Goal: Task Accomplishment & Management: Use online tool/utility

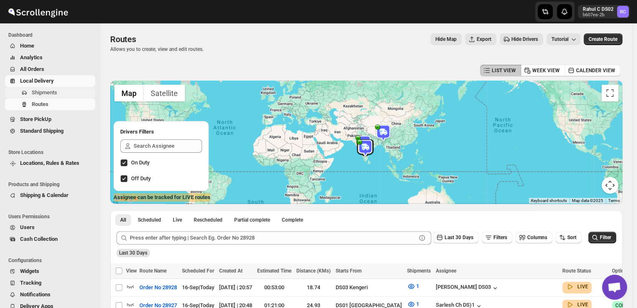
click at [56, 93] on span "Shipments" at bounding box center [44, 92] width 25 height 6
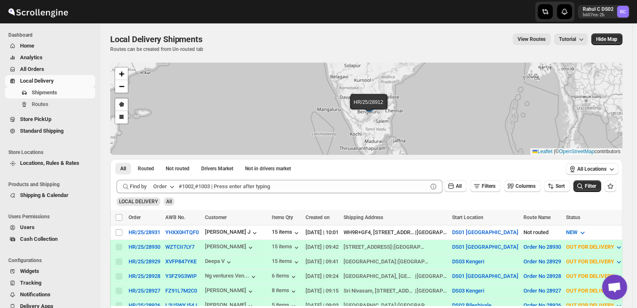
click at [70, 61] on span "Analytics" at bounding box center [56, 57] width 73 height 8
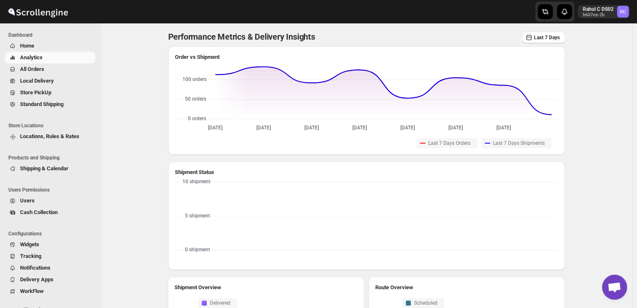
click at [49, 71] on span "All Orders" at bounding box center [56, 69] width 73 height 8
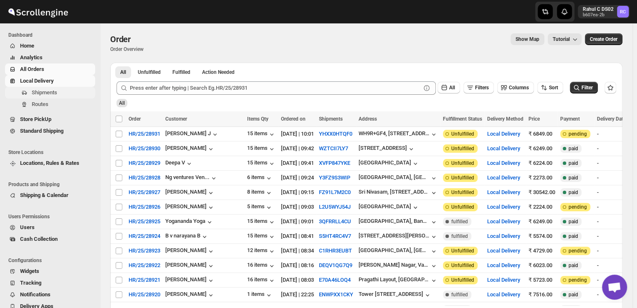
drag, startPoint x: 54, startPoint y: 87, endPoint x: 57, endPoint y: 92, distance: 5.4
click at [57, 92] on button "Shipments" at bounding box center [50, 93] width 90 height 12
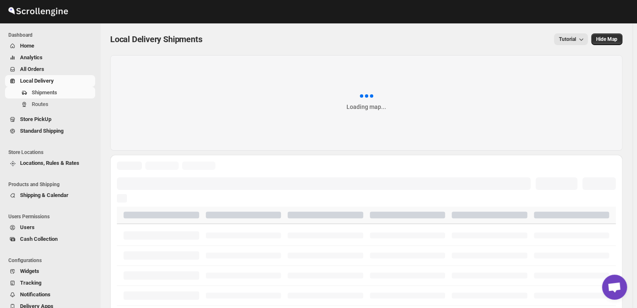
click at [57, 92] on span "Shipments" at bounding box center [44, 92] width 25 height 6
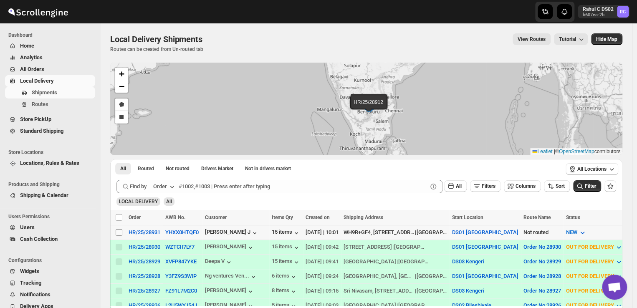
click at [117, 231] on input "Select shipment" at bounding box center [119, 232] width 7 height 7
checkbox input "true"
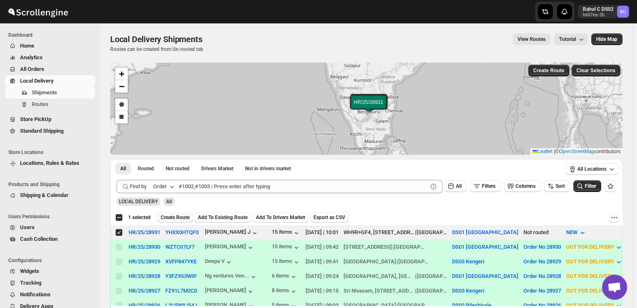
click at [186, 219] on span "Create Route" at bounding box center [175, 217] width 29 height 7
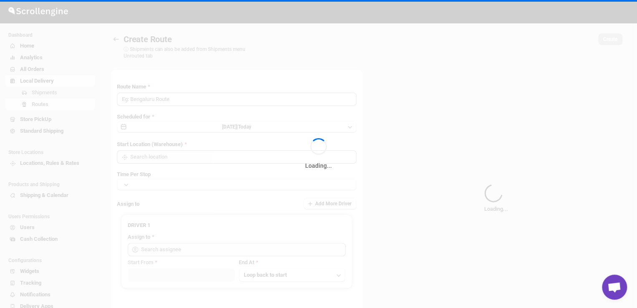
type input "Route - 17/09-1002"
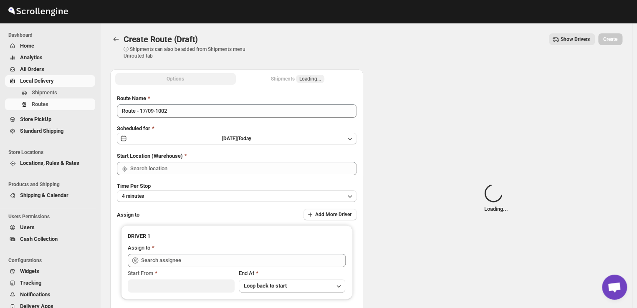
type input "DS01 [GEOGRAPHIC_DATA]"
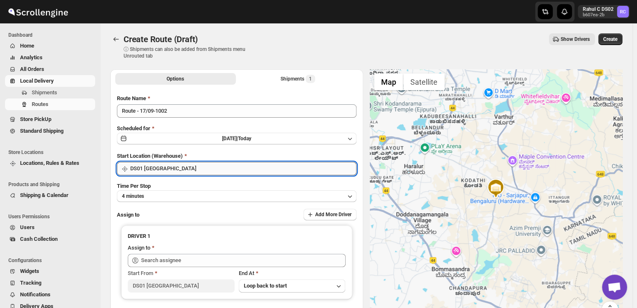
click at [171, 169] on input "DS01 [GEOGRAPHIC_DATA]" at bounding box center [243, 168] width 226 height 13
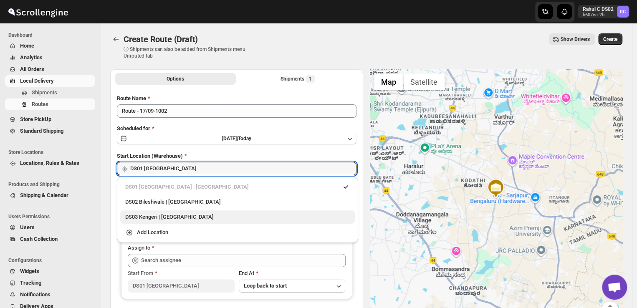
click at [139, 217] on div "DS03 Kengeri | Bengaluru" at bounding box center [237, 217] width 224 height 8
type input "DS03 Kengeri"
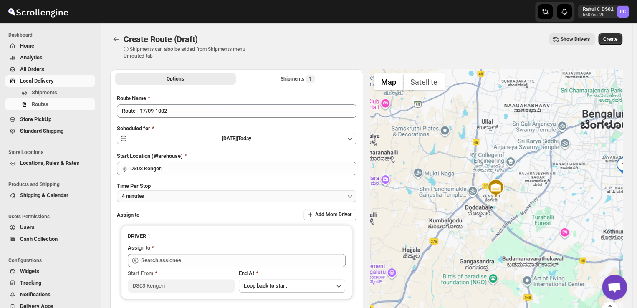
click at [156, 196] on button "4 minutes" at bounding box center [237, 196] width 240 height 12
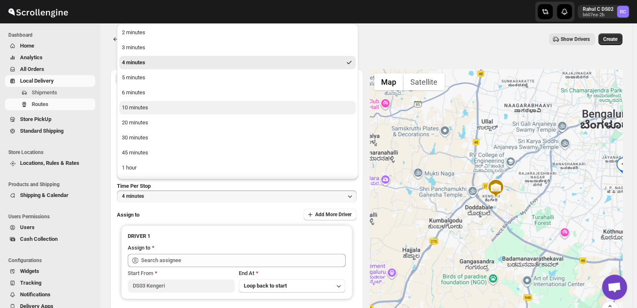
click at [133, 113] on button "10 minutes" at bounding box center [237, 107] width 236 height 13
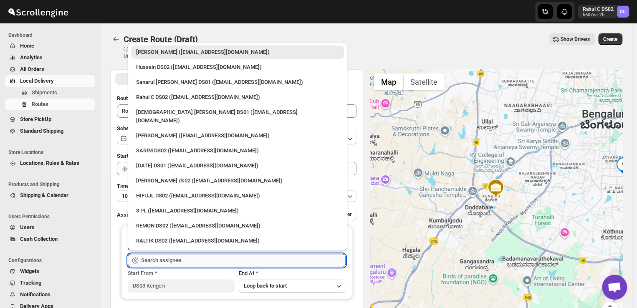
click at [201, 261] on input "text" at bounding box center [243, 260] width 204 height 13
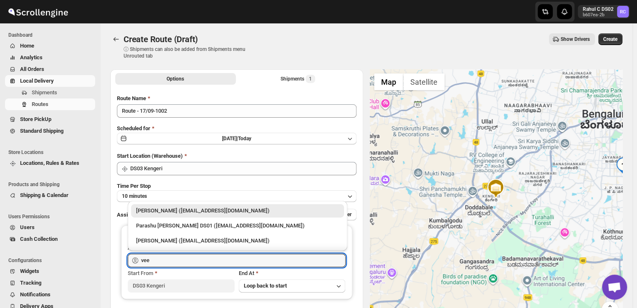
click at [195, 212] on div "Veera Kesavan (xagos20938@boxmach.com)" at bounding box center [237, 211] width 203 height 8
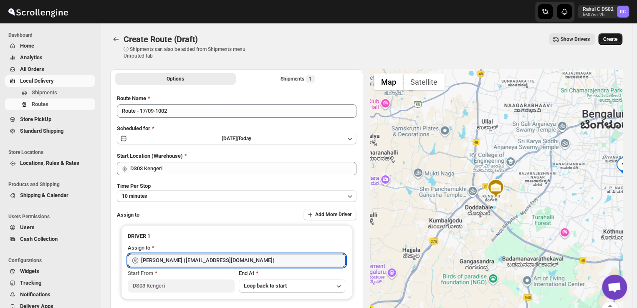
type input "Veera Kesavan (xagos20938@boxmach.com)"
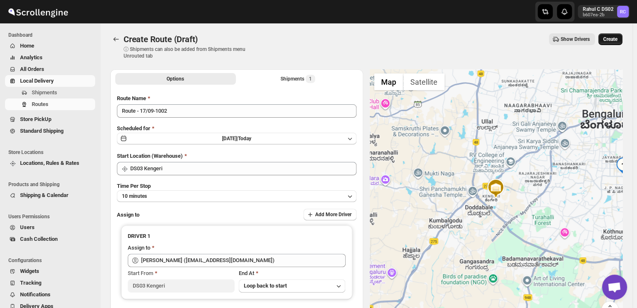
click at [616, 40] on span "Create" at bounding box center [610, 39] width 14 height 7
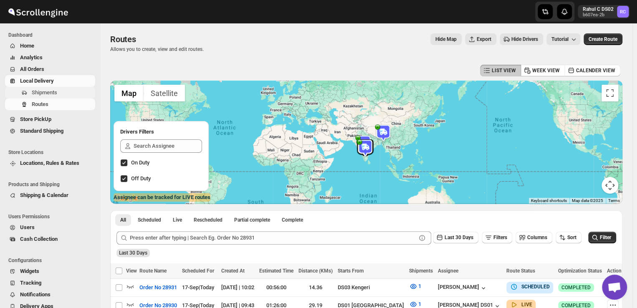
click at [55, 92] on span "Shipments" at bounding box center [44, 92] width 25 height 6
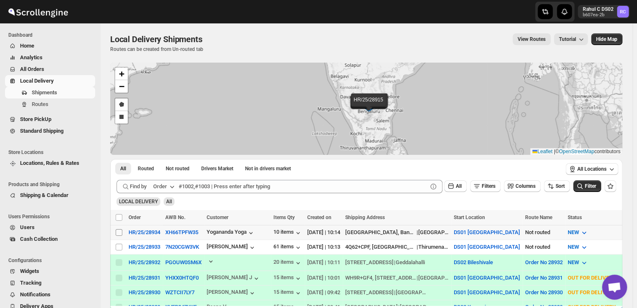
click at [116, 232] on input "Select shipment" at bounding box center [119, 232] width 7 height 7
checkbox input "true"
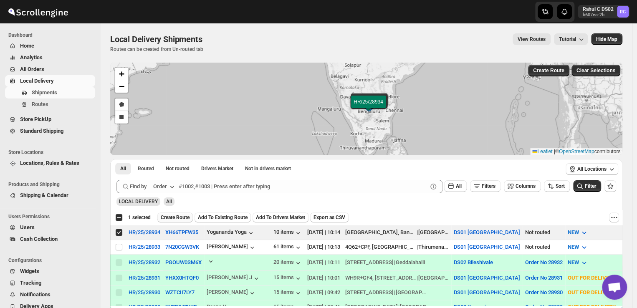
click at [182, 217] on span "Create Route" at bounding box center [175, 217] width 29 height 7
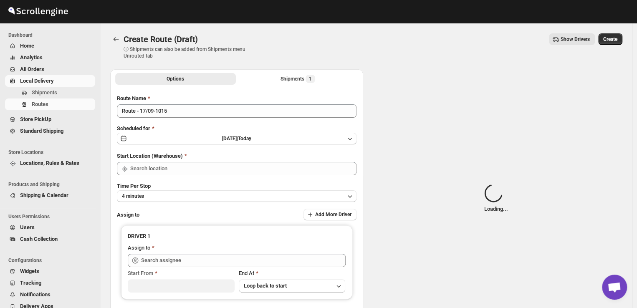
type input "DS01 [GEOGRAPHIC_DATA]"
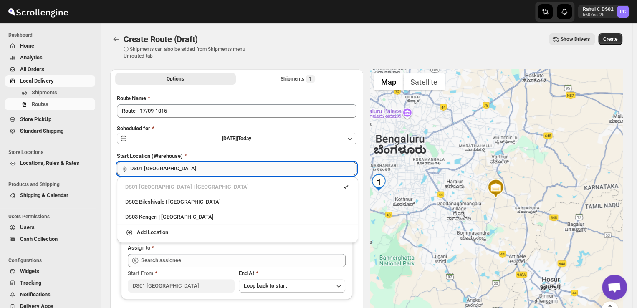
click at [172, 166] on input "DS01 [GEOGRAPHIC_DATA]" at bounding box center [243, 168] width 226 height 13
click at [177, 218] on div "DS03 Kengeri | Bengaluru" at bounding box center [237, 217] width 224 height 8
type input "DS03 Kengeri"
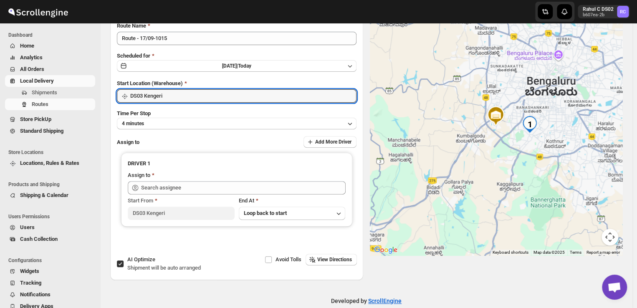
scroll to position [74, 0]
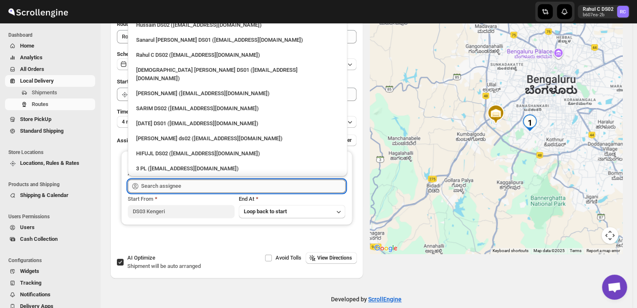
click at [189, 186] on input "text" at bounding box center [243, 185] width 204 height 13
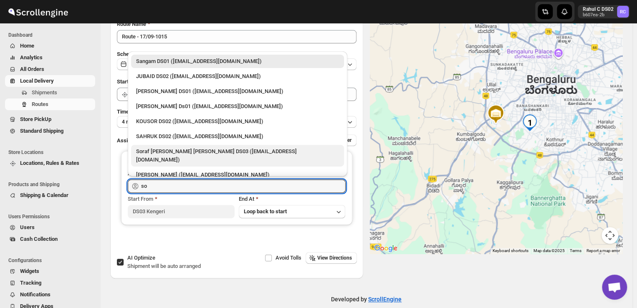
click at [158, 150] on div "Soraf uddin lasker DS03 (pofir49959@dextrago.com)" at bounding box center [237, 155] width 203 height 17
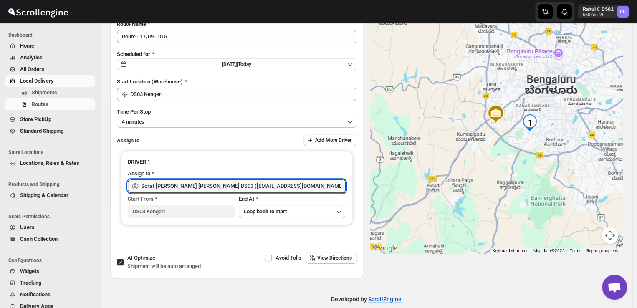
scroll to position [0, 0]
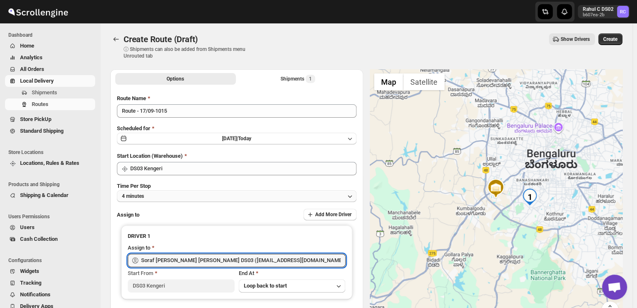
type input "Soraf uddin lasker DS03 (pofir49959@dextrago.com)"
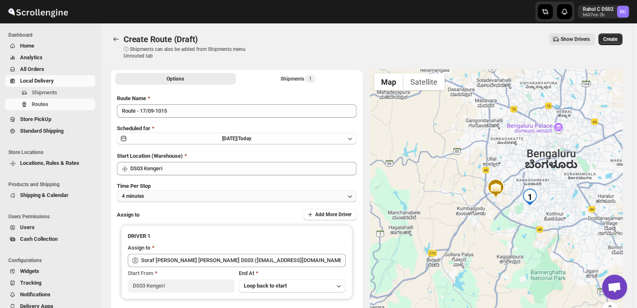
click at [153, 199] on button "4 minutes" at bounding box center [237, 196] width 240 height 12
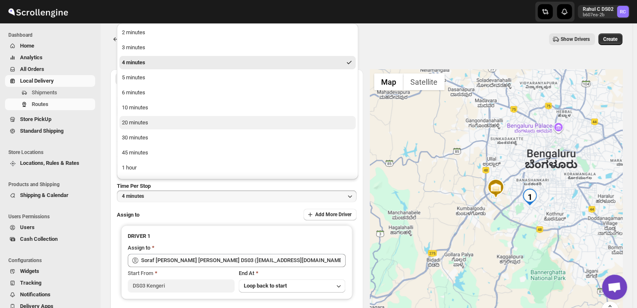
click at [160, 125] on button "20 minutes" at bounding box center [237, 122] width 236 height 13
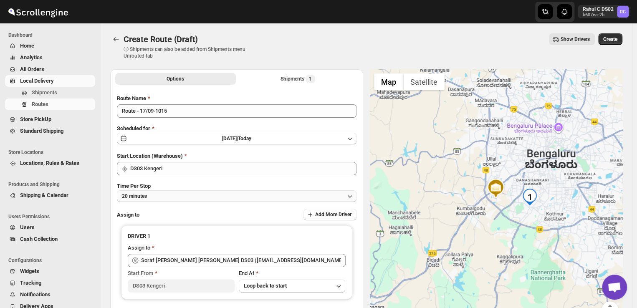
click at [154, 197] on button "20 minutes" at bounding box center [237, 196] width 240 height 12
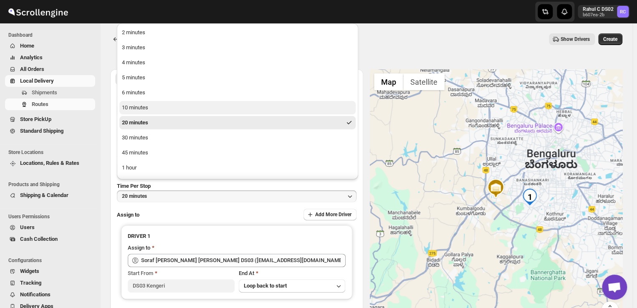
click at [146, 110] on div "10 minutes" at bounding box center [135, 107] width 26 height 8
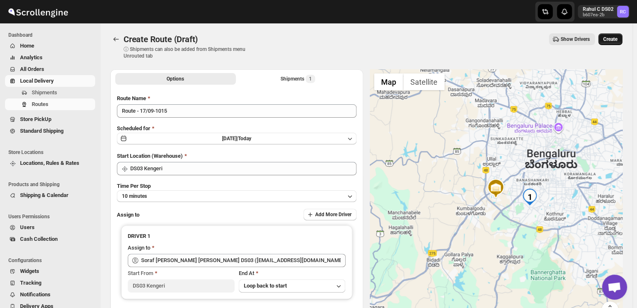
click at [617, 39] on span "Create" at bounding box center [610, 39] width 14 height 7
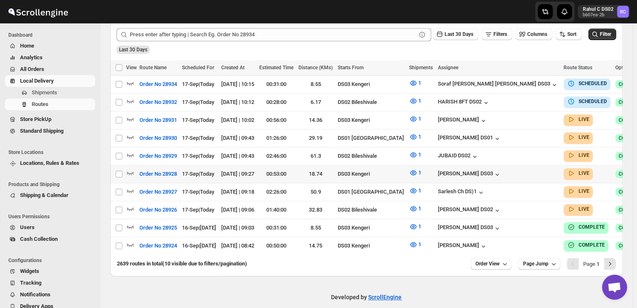
scroll to position [208, 0]
